Goal: Task Accomplishment & Management: Use online tool/utility

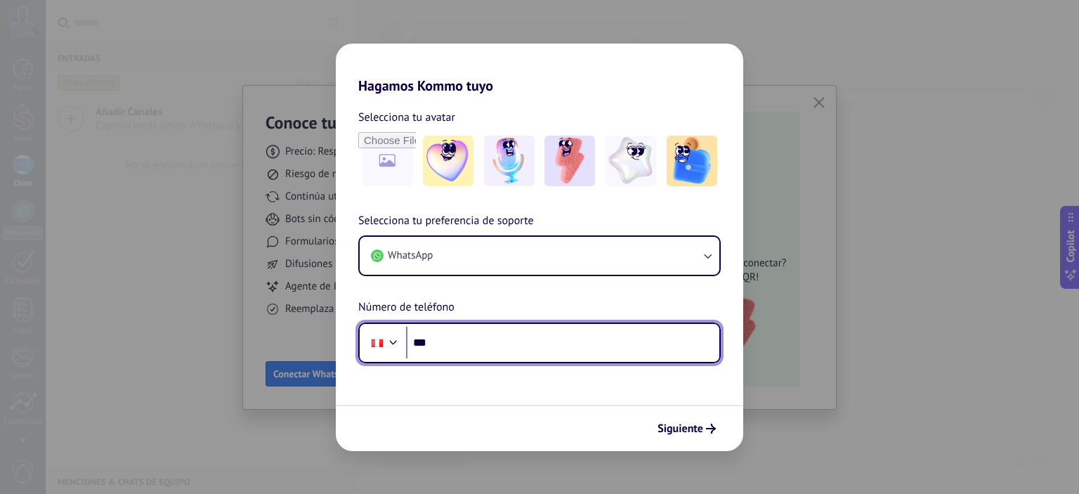
click at [455, 342] on input "***" at bounding box center [562, 343] width 313 height 32
type input "**********"
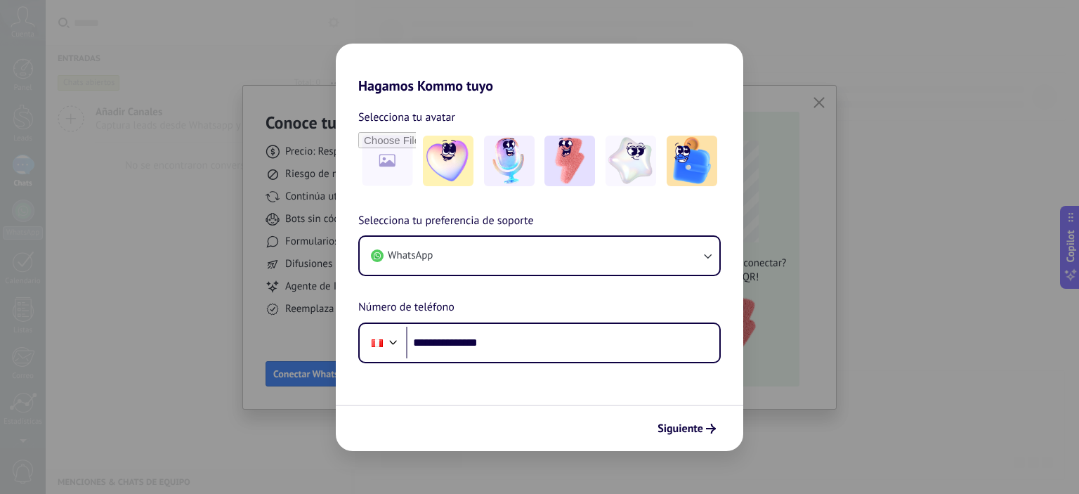
click at [725, 442] on div "Siguiente" at bounding box center [540, 428] width 408 height 46
click at [708, 428] on icon "submit" at bounding box center [711, 429] width 10 height 10
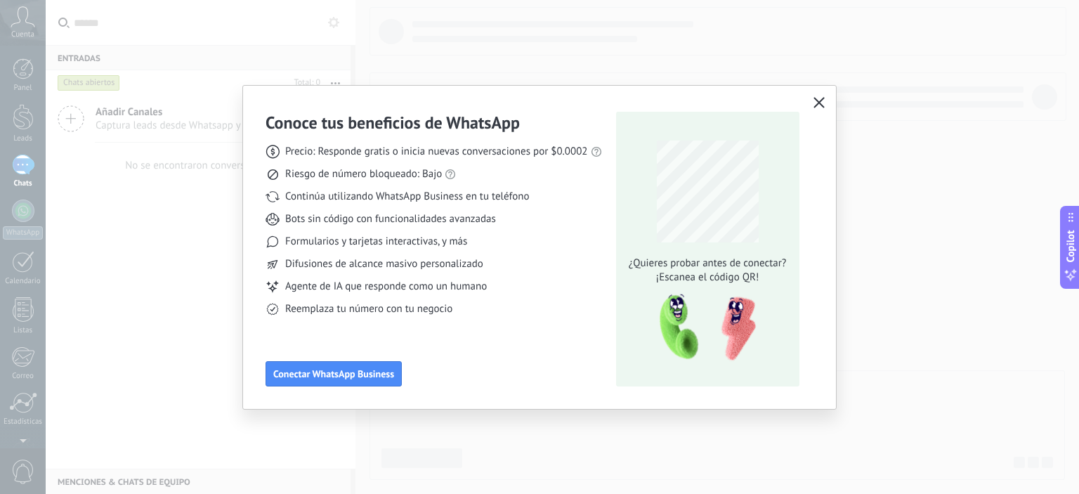
click at [819, 98] on icon "button" at bounding box center [819, 102] width 11 height 11
click at [819, 105] on icon "button" at bounding box center [819, 102] width 11 height 11
click at [816, 108] on span "button" at bounding box center [819, 103] width 11 height 13
click at [914, 145] on div "Conoce tus beneficios de WhatsApp Precio: Responde gratis o inicia nuevas conve…" at bounding box center [539, 247] width 1079 height 494
click at [914, 147] on div "Conoce tus beneficios de WhatsApp Precio: Responde gratis o inicia nuevas conve…" at bounding box center [539, 247] width 1079 height 494
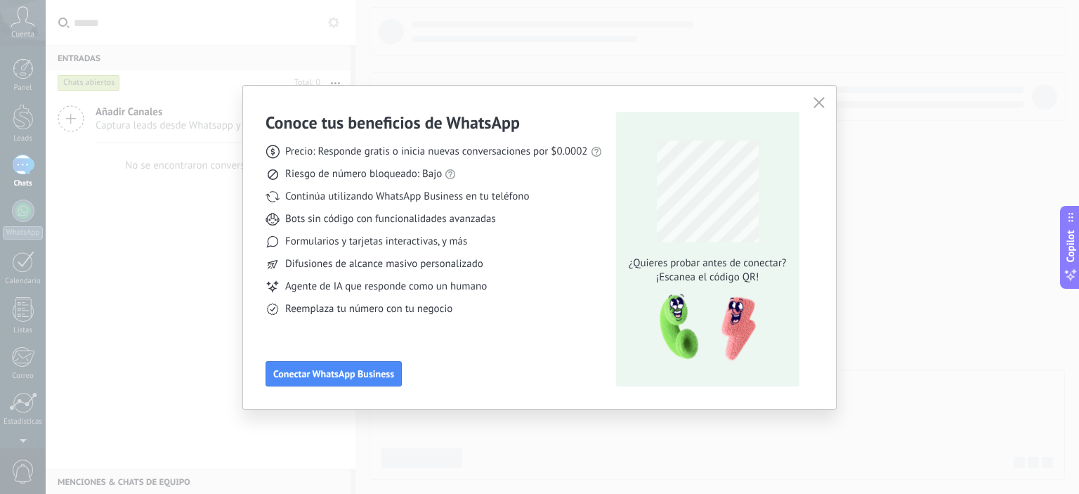
click at [351, 359] on div "Conoce tus beneficios de WhatsApp Precio: Responde gratis o inicia nuevas conve…" at bounding box center [434, 249] width 337 height 275
click at [351, 370] on span "Conectar WhatsApp Business" at bounding box center [333, 374] width 121 height 10
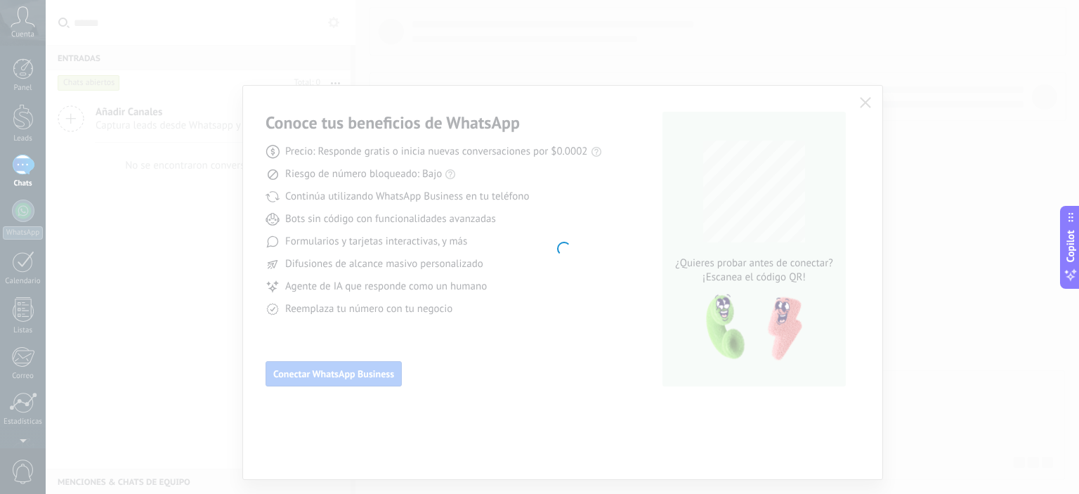
click at [840, 49] on div at bounding box center [563, 247] width 1034 height 494
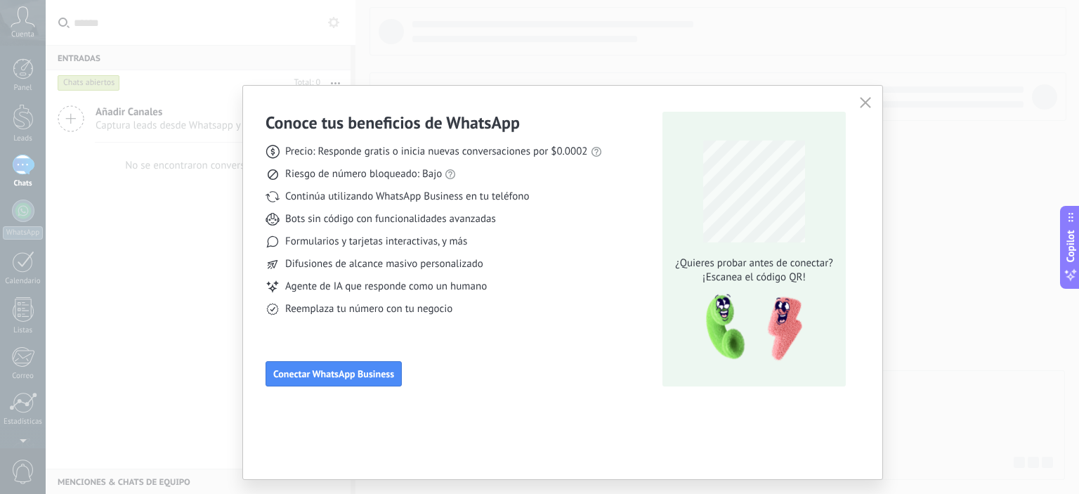
click at [899, 81] on div "Conoce tus beneficios de WhatsApp Precio: Responde gratis o inicia nuevas conve…" at bounding box center [539, 247] width 1079 height 494
